Goal: Information Seeking & Learning: Learn about a topic

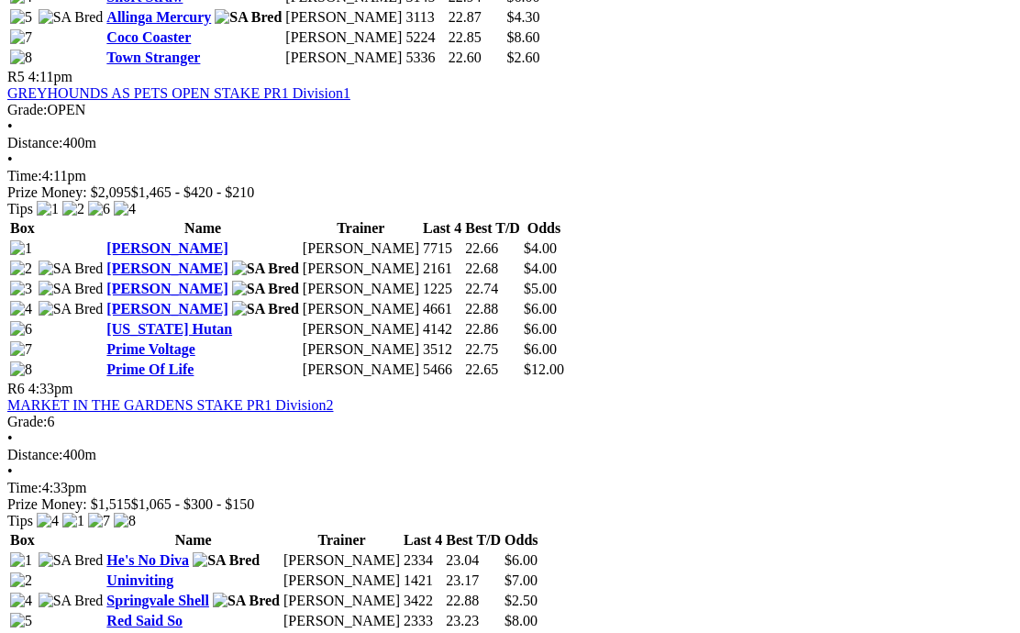
scroll to position [2053, 0]
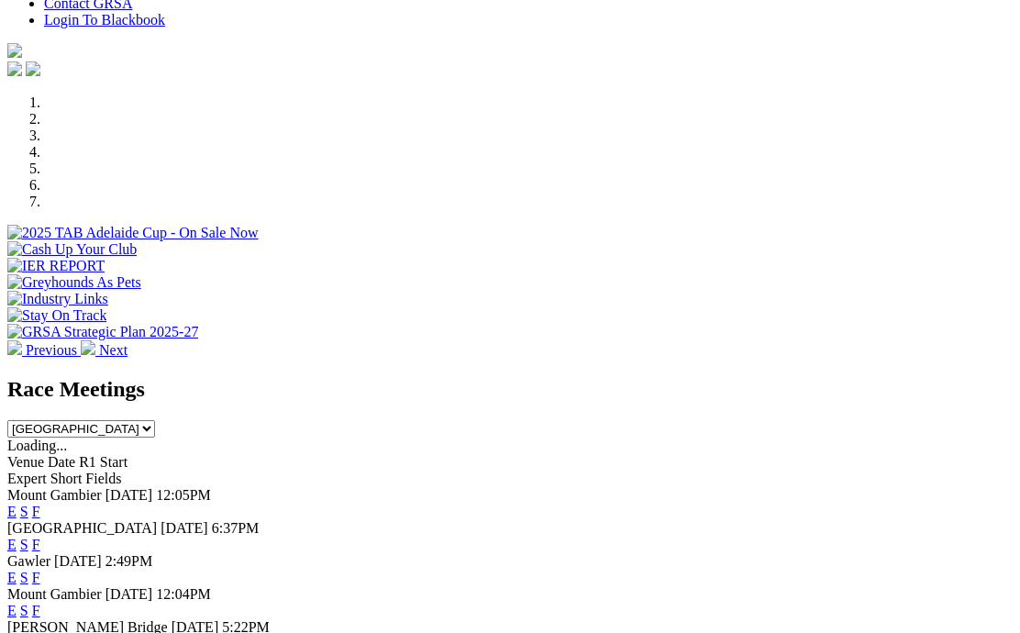
scroll to position [486, 0]
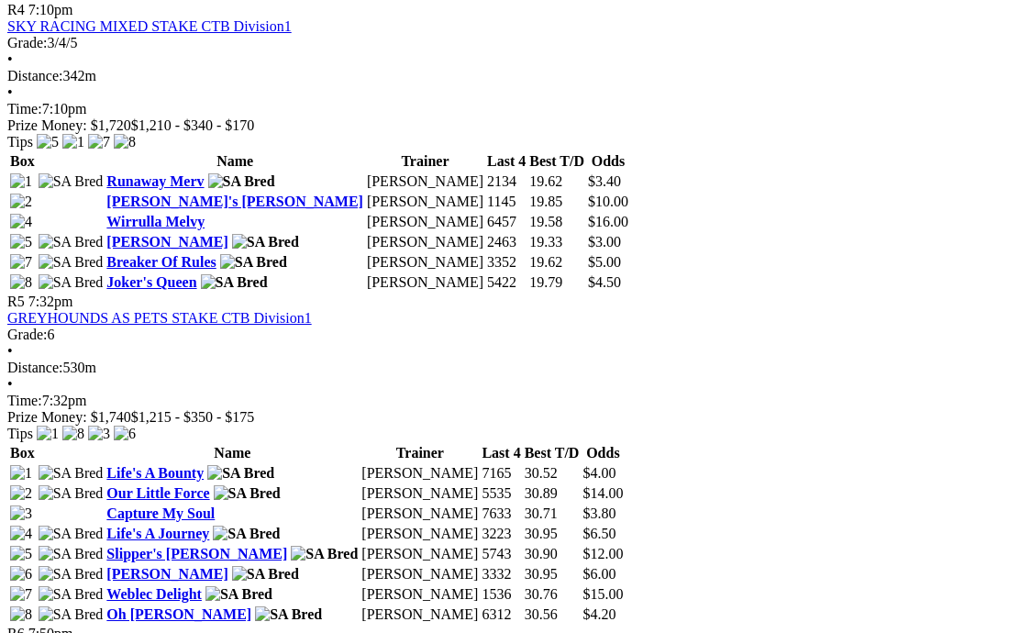
scroll to position [1888, 0]
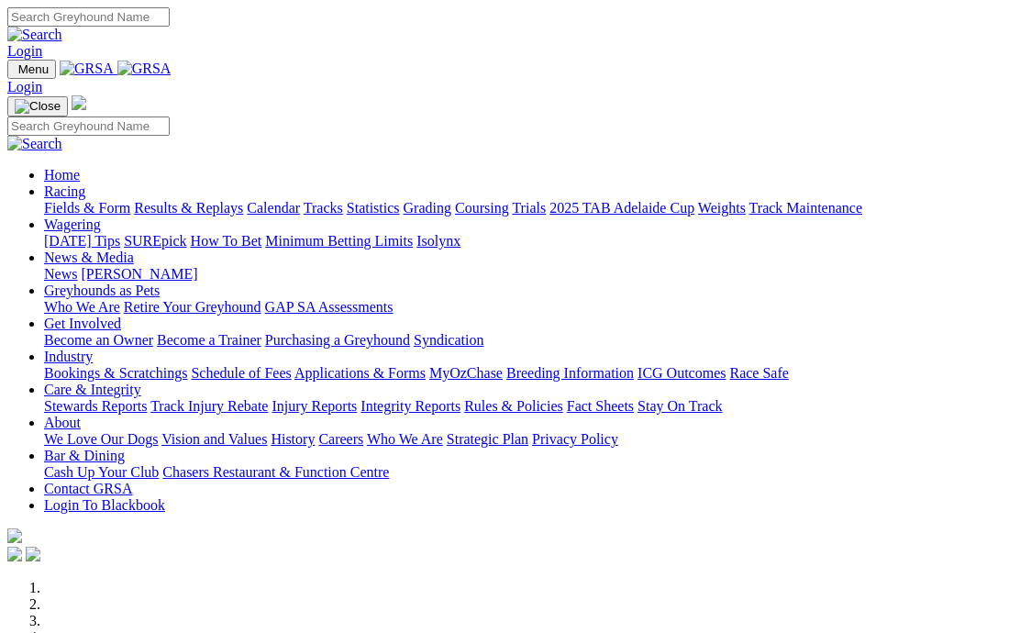
scroll to position [566, 0]
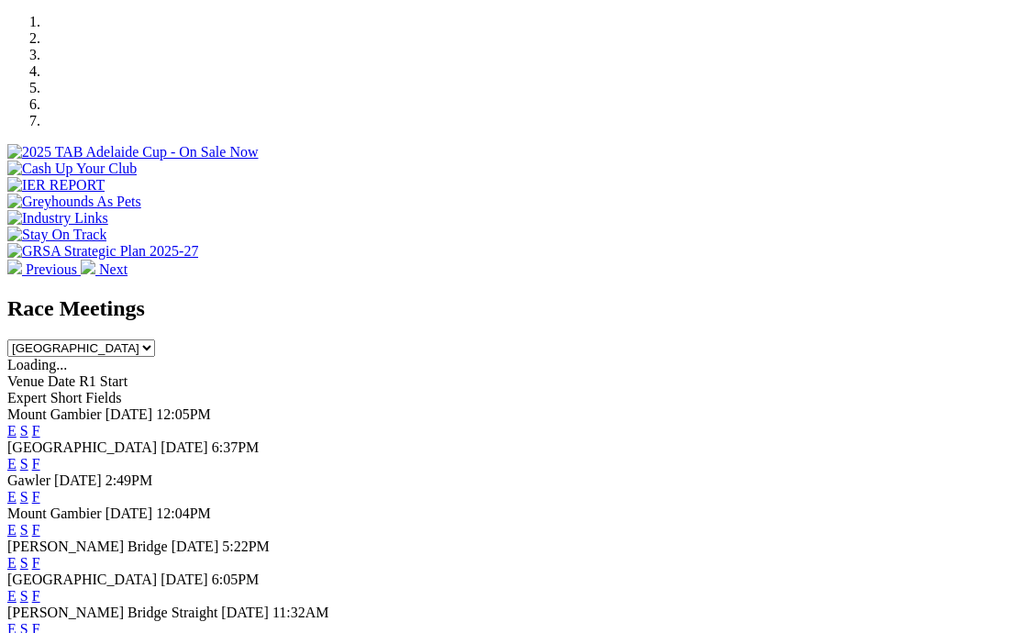
click at [40, 555] on link "F" at bounding box center [36, 563] width 8 height 16
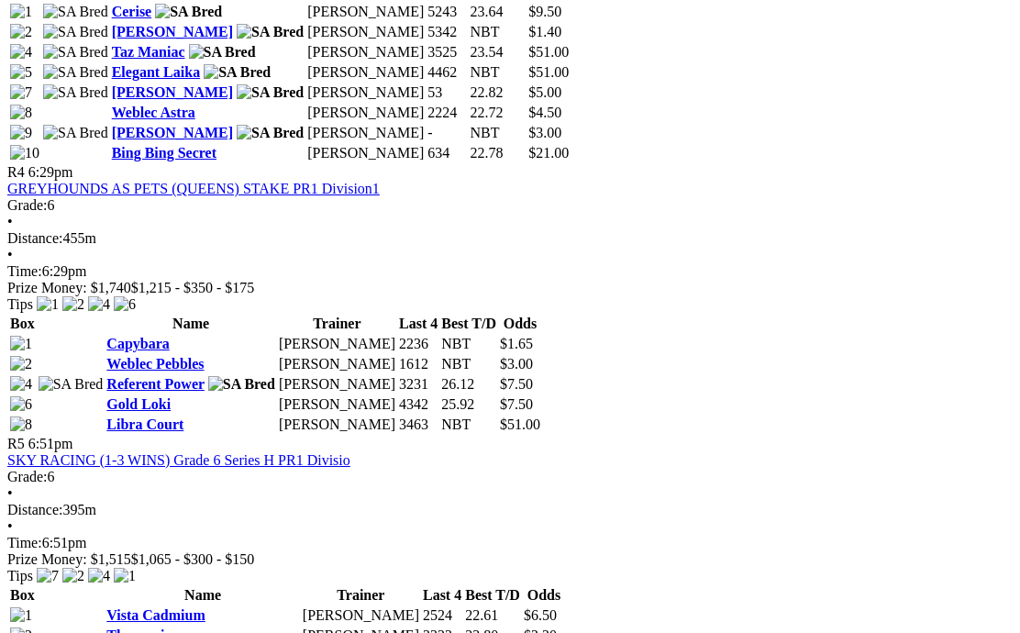
scroll to position [1653, 0]
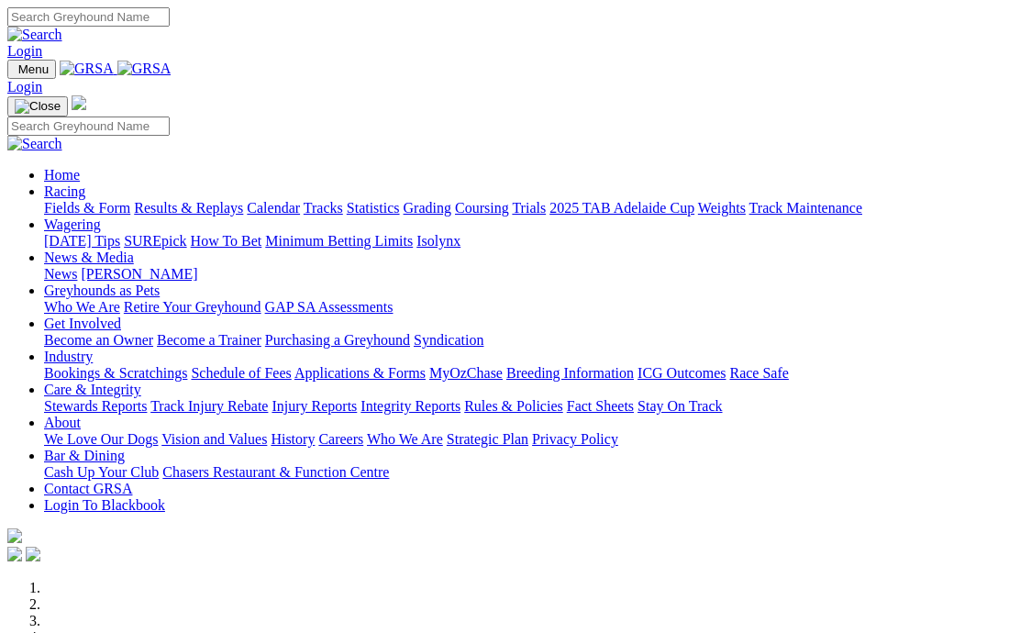
scroll to position [566, 0]
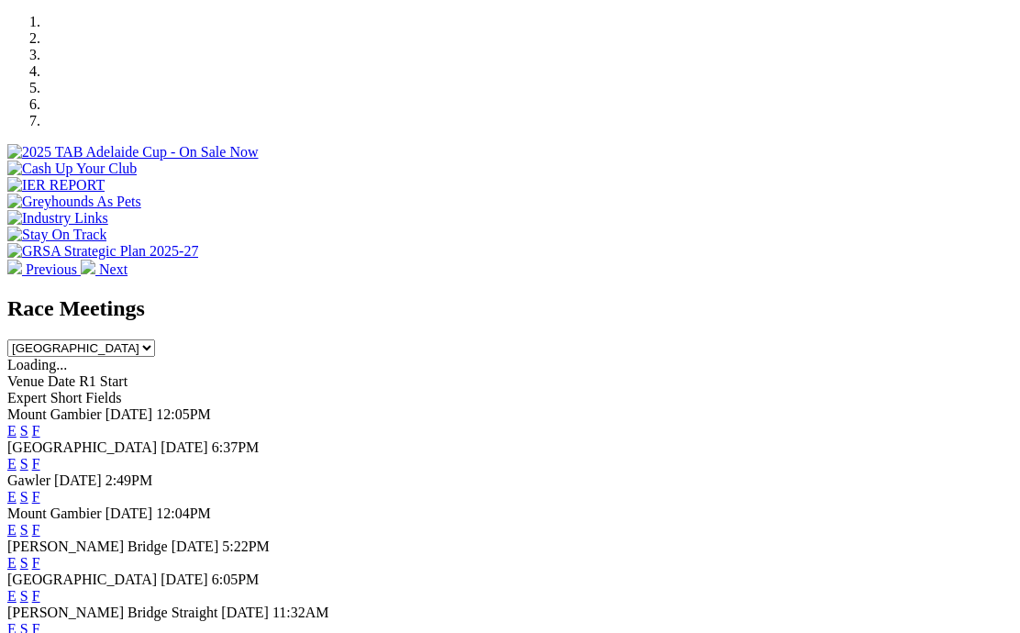
click at [40, 621] on link "F" at bounding box center [36, 629] width 8 height 16
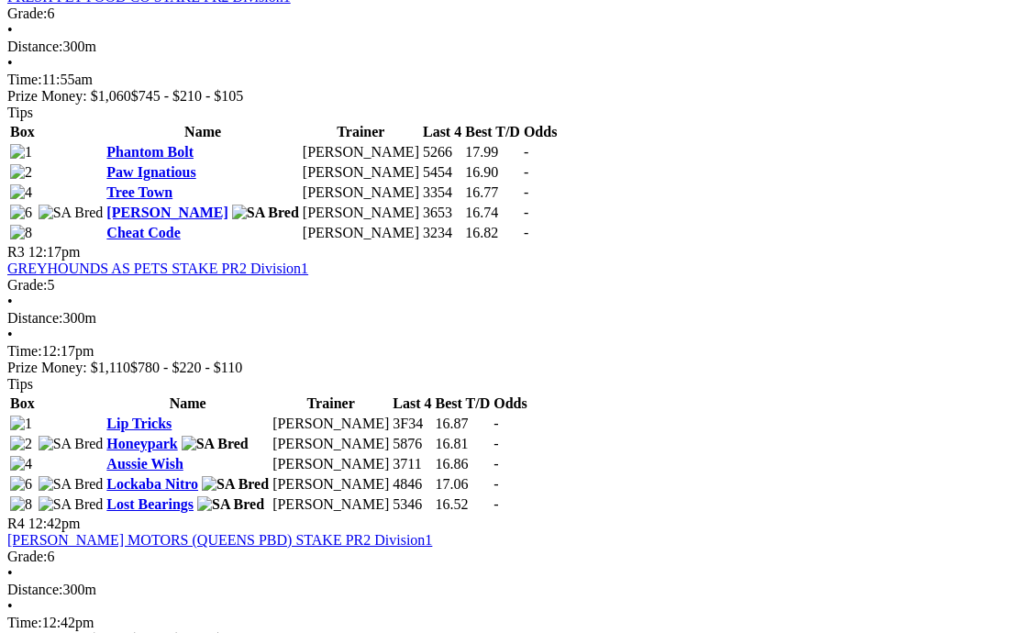
scroll to position [1237, 0]
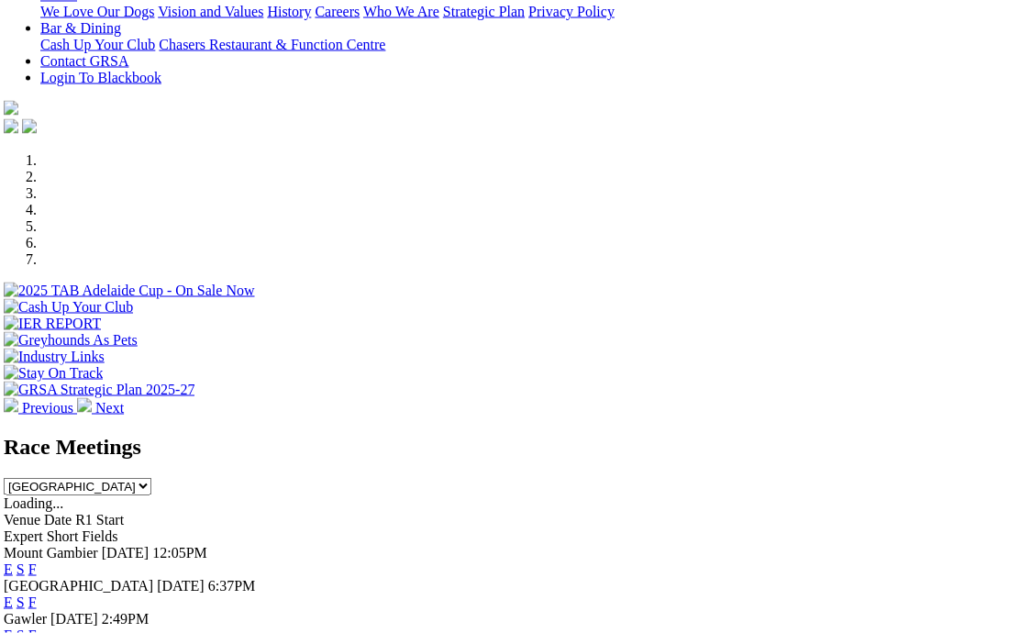
scroll to position [354, 27]
